Goal: Complete application form: Complete application form

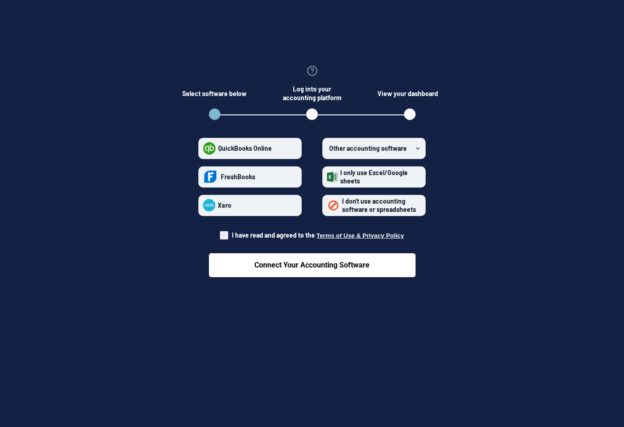
click at [387, 207] on span "I don't use accounting software or spreadsheets" at bounding box center [379, 205] width 74 height 16
click at [328, 205] on spreadsheets "I don't use accounting software or spreadsheets" at bounding box center [327, 205] width 0 height 0
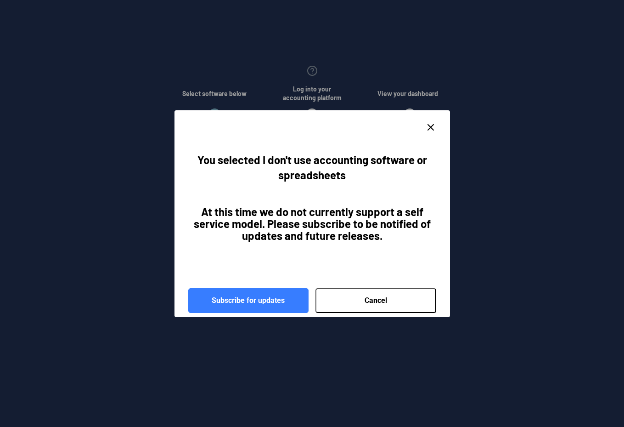
click at [430, 127] on icon "close dialog" at bounding box center [430, 127] width 11 height 11
radio spreadsheets "false"
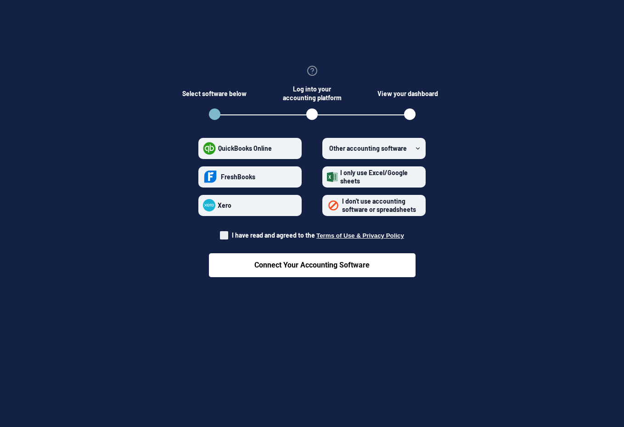
click at [416, 145] on icon at bounding box center [418, 148] width 6 height 6
click at [328, 148] on software "Other accounting software" at bounding box center [327, 148] width 0 height 0
